Goal: Check status

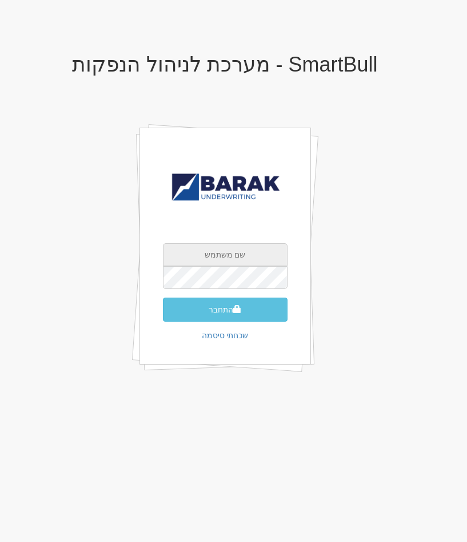
click at [226, 261] on input "text" at bounding box center [225, 254] width 125 height 23
type input "[EMAIL_ADDRESS][DOMAIN_NAME]"
click at [163, 298] on button "התחבר" at bounding box center [225, 310] width 125 height 24
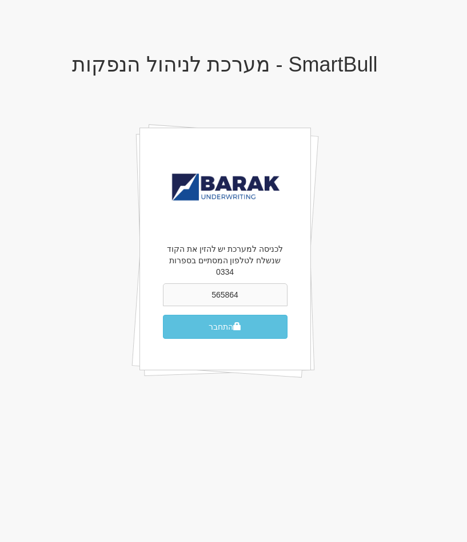
type input "565864"
click at [163, 315] on button "התחבר" at bounding box center [225, 327] width 125 height 24
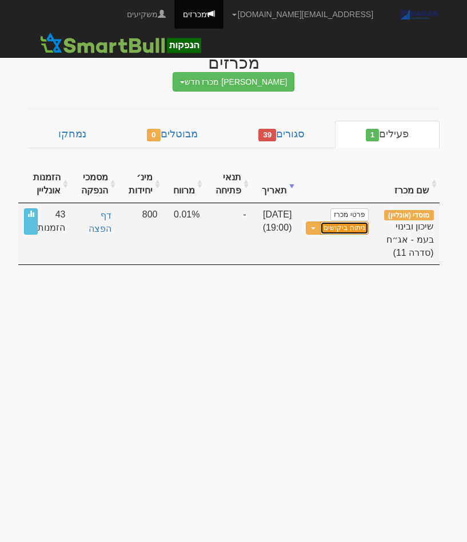
click at [334, 228] on link "ניתוח ביקושים" at bounding box center [344, 227] width 48 height 13
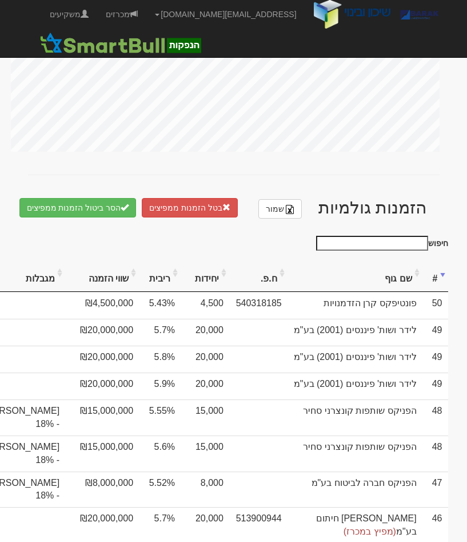
scroll to position [653, 0]
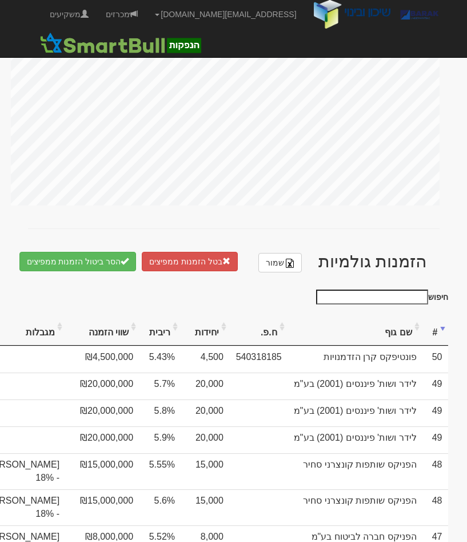
click at [65, 310] on th "מגבלות" at bounding box center [21, 326] width 87 height 38
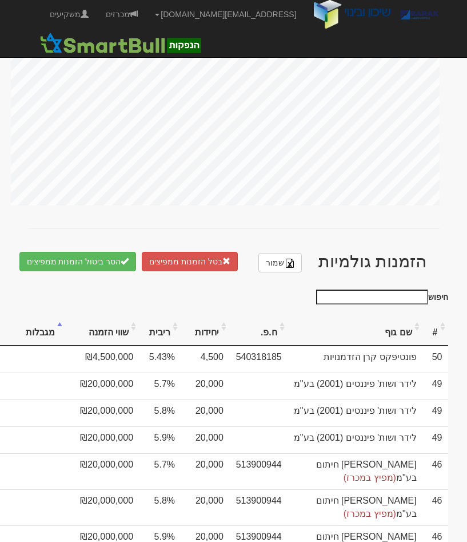
click at [65, 310] on th "מגבלות" at bounding box center [21, 326] width 87 height 38
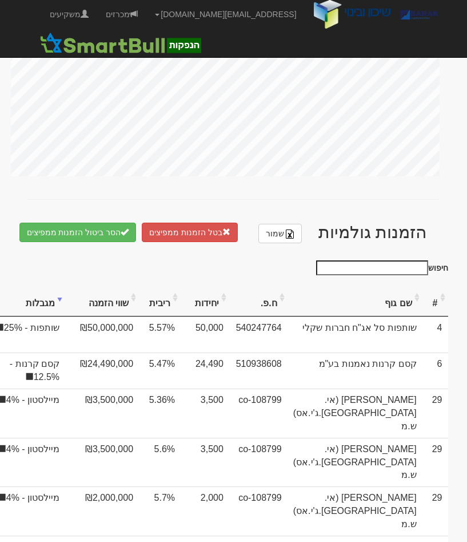
scroll to position [570, 0]
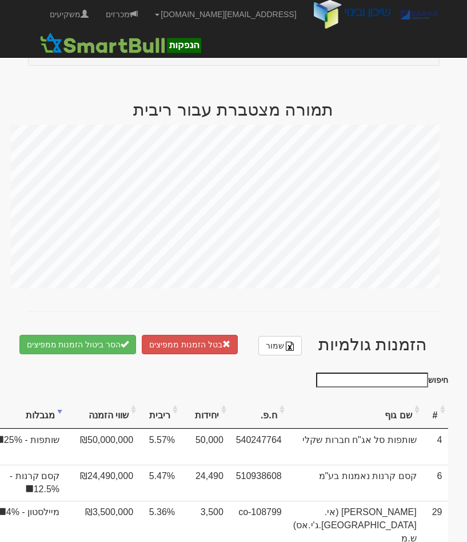
click at [398, 395] on th "שם גוף" at bounding box center [355, 409] width 135 height 38
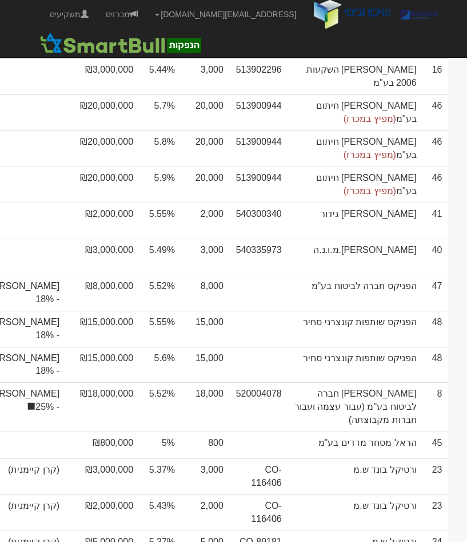
scroll to position [2228, -183]
